Goal: Task Accomplishment & Management: Manage account settings

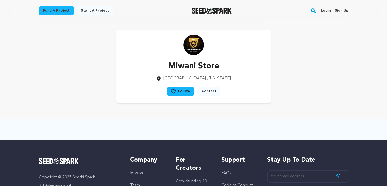
click at [330, 12] on link "Login" at bounding box center [326, 11] width 10 height 8
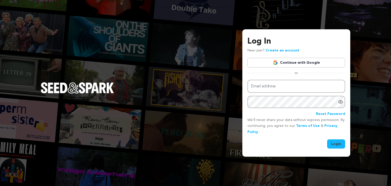
click at [305, 59] on link "Continue with Google" at bounding box center [296, 63] width 98 height 10
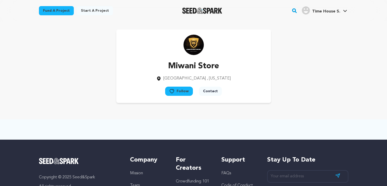
click at [333, 10] on span "Time House S." at bounding box center [326, 11] width 28 height 4
click at [322, 15] on span "Time House S. Time House S." at bounding box center [324, 10] width 47 height 11
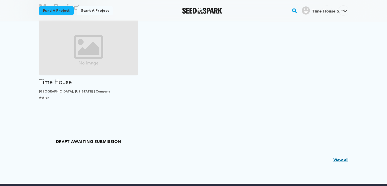
scroll to position [130, 0]
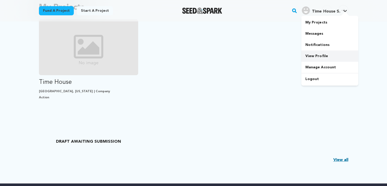
click at [320, 56] on link "View Profile" at bounding box center [329, 55] width 57 height 11
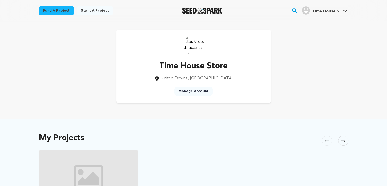
click at [199, 92] on link "Manage Account" at bounding box center [193, 91] width 38 height 9
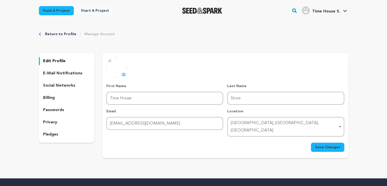
scroll to position [9, 0]
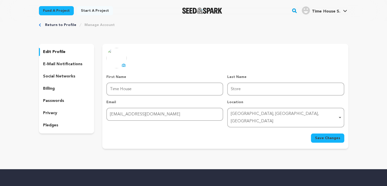
click at [247, 109] on div "United Downs, England, United Kingdom Remove item" at bounding box center [286, 117] width 112 height 17
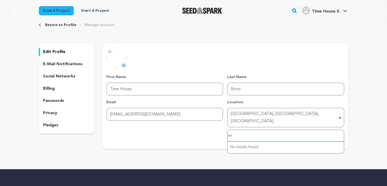
type input "u"
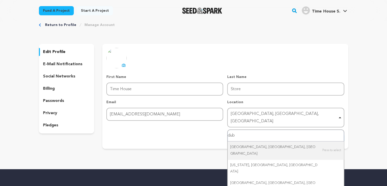
type input "duba"
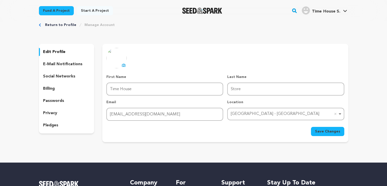
click at [332, 127] on button "Save Changes" at bounding box center [327, 131] width 33 height 9
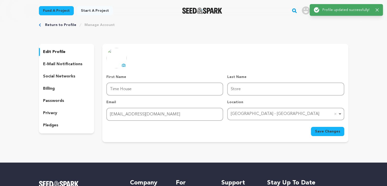
click at [71, 79] on p "social networks" at bounding box center [59, 76] width 32 height 6
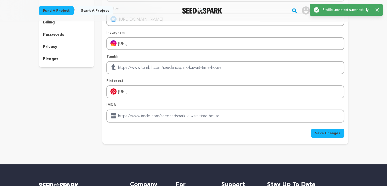
scroll to position [76, 0]
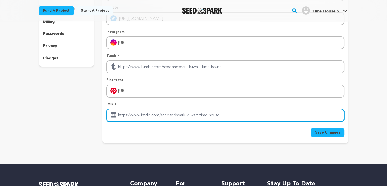
click at [184, 110] on input "Enter IMDB profile link" at bounding box center [225, 115] width 238 height 13
paste input "Timehouse@023"
type input "Timehouse@023"
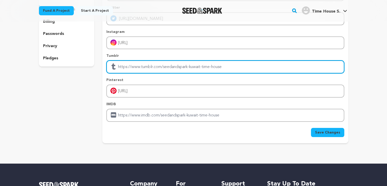
click at [208, 66] on input "Enter tubmlr profile link" at bounding box center [225, 66] width 238 height 13
paste input "https://timehouse.store/products-listing/brand/casio"
type input "https://timehouse.store/products-listing/brand/casio"
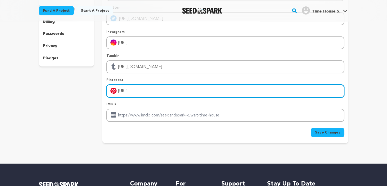
click at [134, 89] on input "https://TimeHouseKuwait" at bounding box center [225, 91] width 238 height 13
type input "https://sa.timehouse.store"
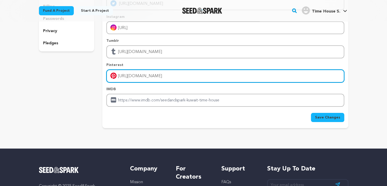
scroll to position [102, 0]
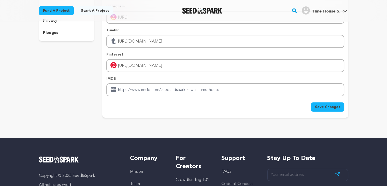
click at [333, 109] on button "Save Changes" at bounding box center [327, 106] width 33 height 9
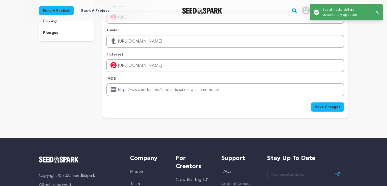
scroll to position [0, 0]
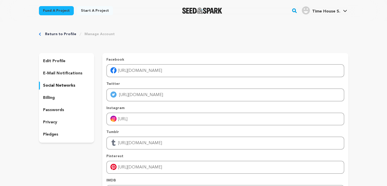
click at [51, 126] on div "privacy" at bounding box center [66, 122] width 55 height 8
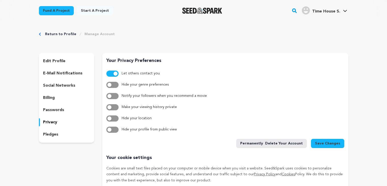
click at [319, 10] on span "Time House S." at bounding box center [326, 11] width 28 height 4
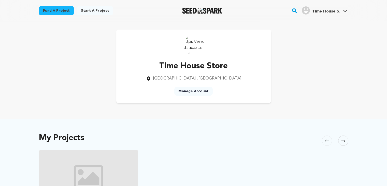
click at [77, 10] on link "Start a project" at bounding box center [95, 10] width 36 height 9
